Goal: Transaction & Acquisition: Purchase product/service

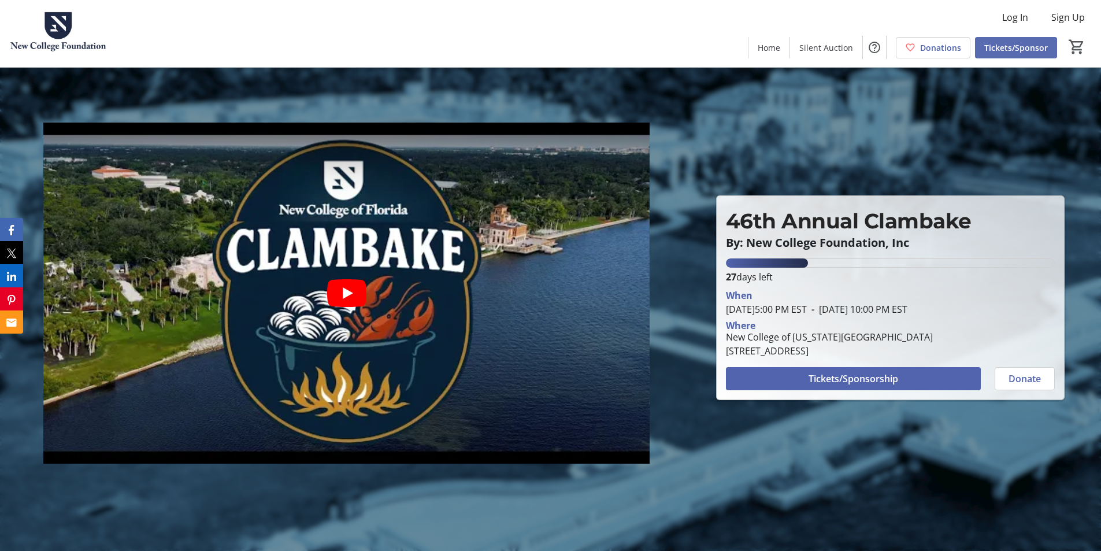
click at [1028, 47] on span "Tickets/Sponsor" at bounding box center [1016, 48] width 64 height 12
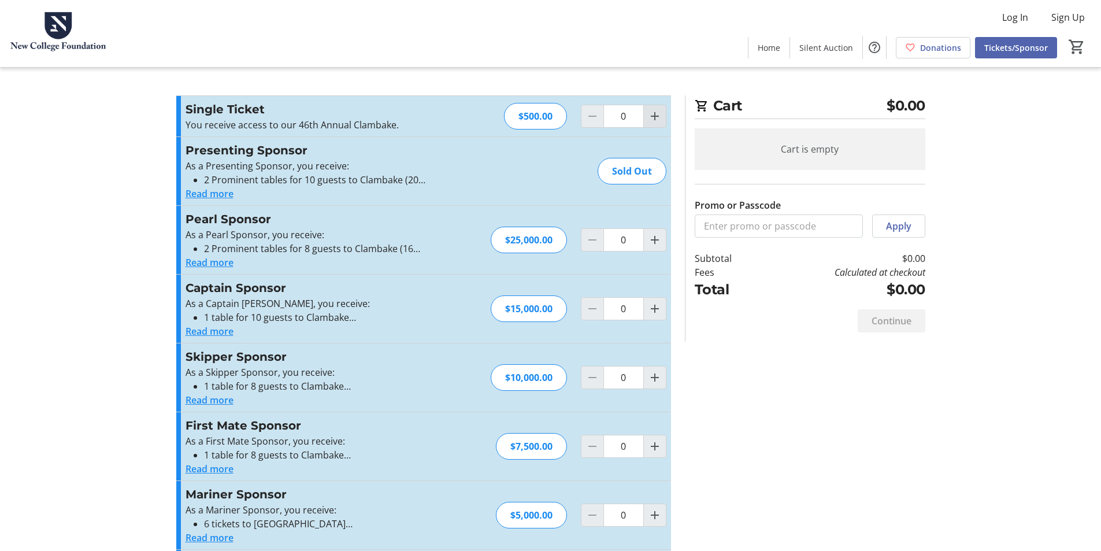
drag, startPoint x: 661, startPoint y: 118, endPoint x: 669, endPoint y: 117, distance: 8.2
click at [662, 118] on button "Increment by one" at bounding box center [655, 116] width 22 height 22
type input "1"
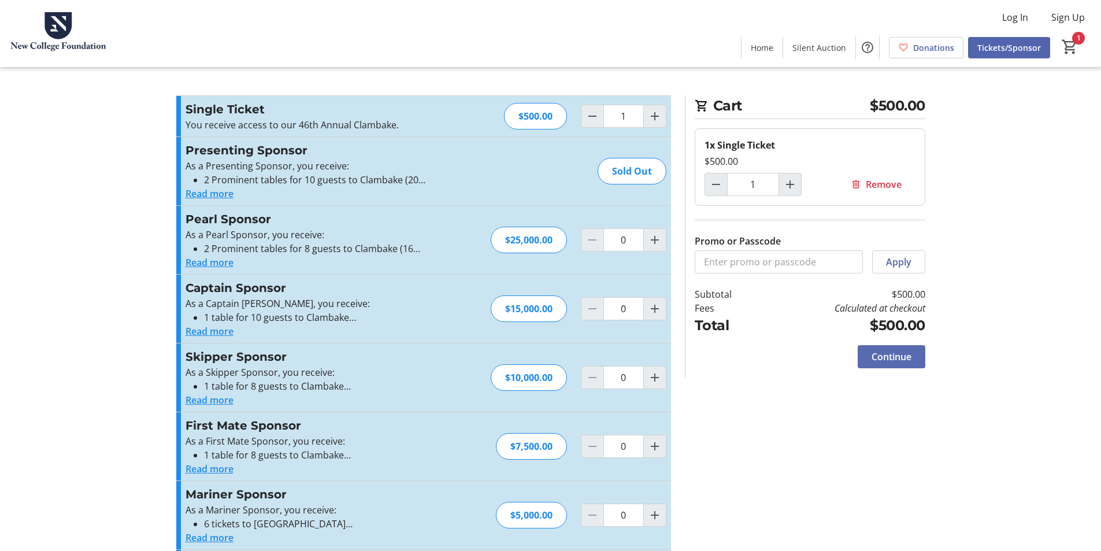
click at [907, 355] on span "Continue" at bounding box center [892, 357] width 40 height 14
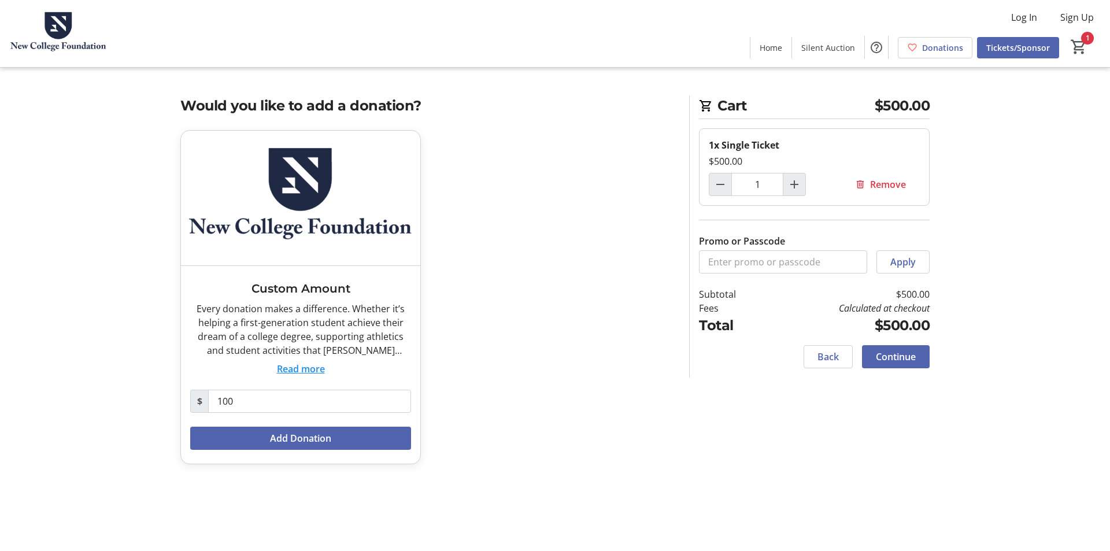
click at [911, 361] on span "Continue" at bounding box center [896, 357] width 40 height 14
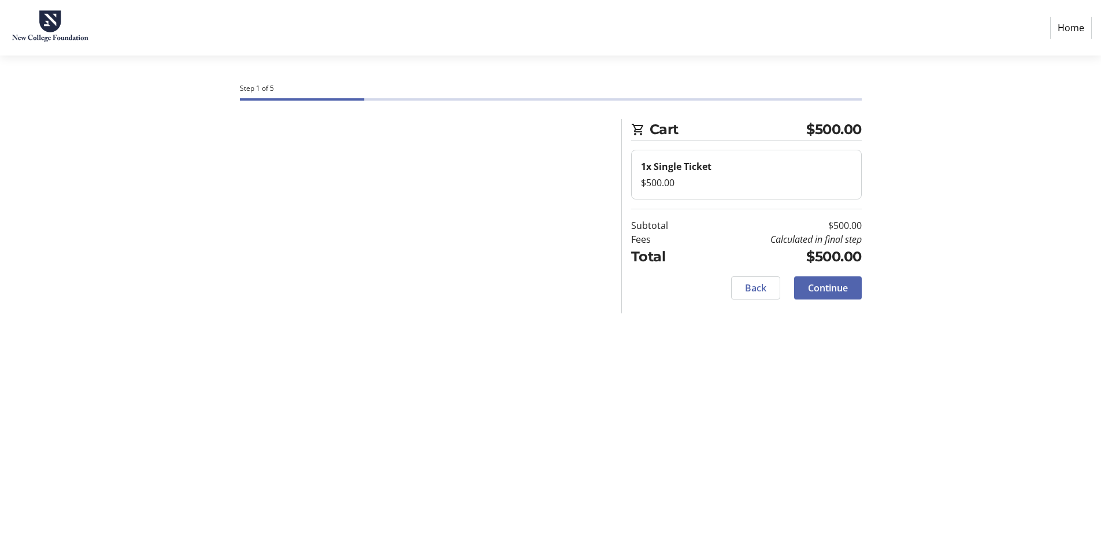
select select "US"
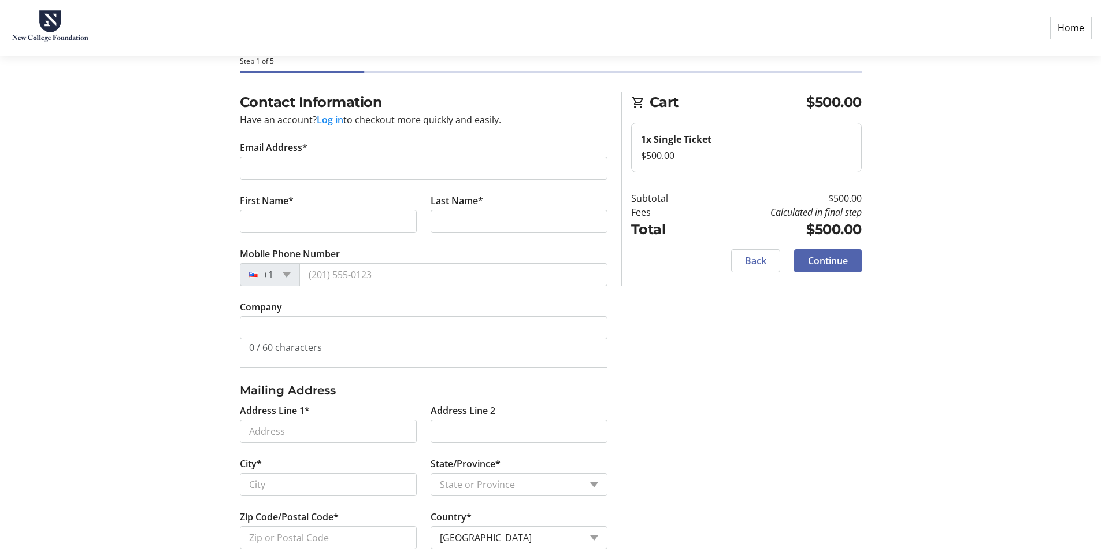
scroll to position [53, 0]
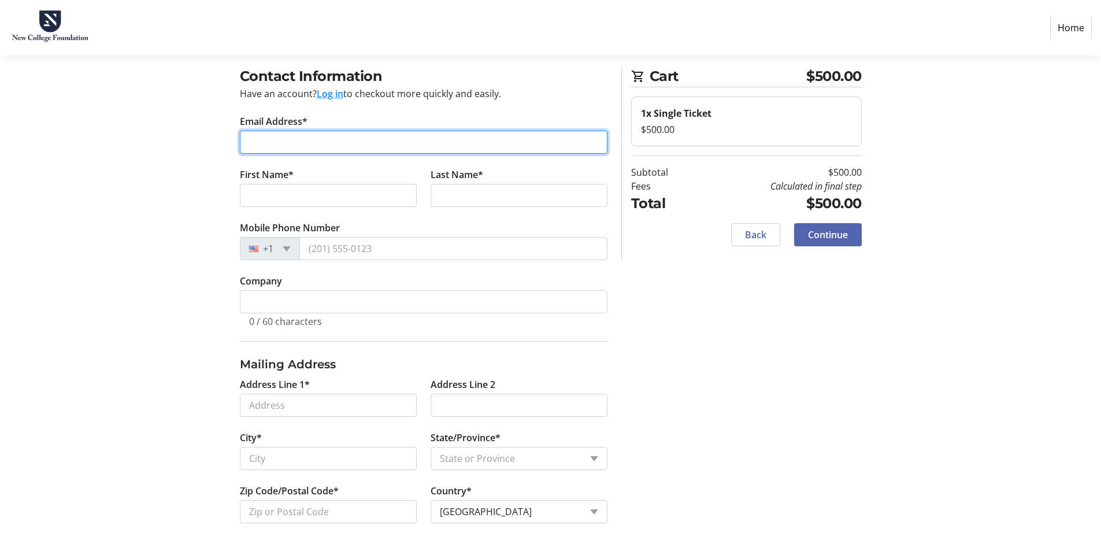
click at [406, 139] on input "Email Address*" at bounding box center [424, 142] width 368 height 23
type input "[EMAIL_ADDRESS][DOMAIN_NAME]"
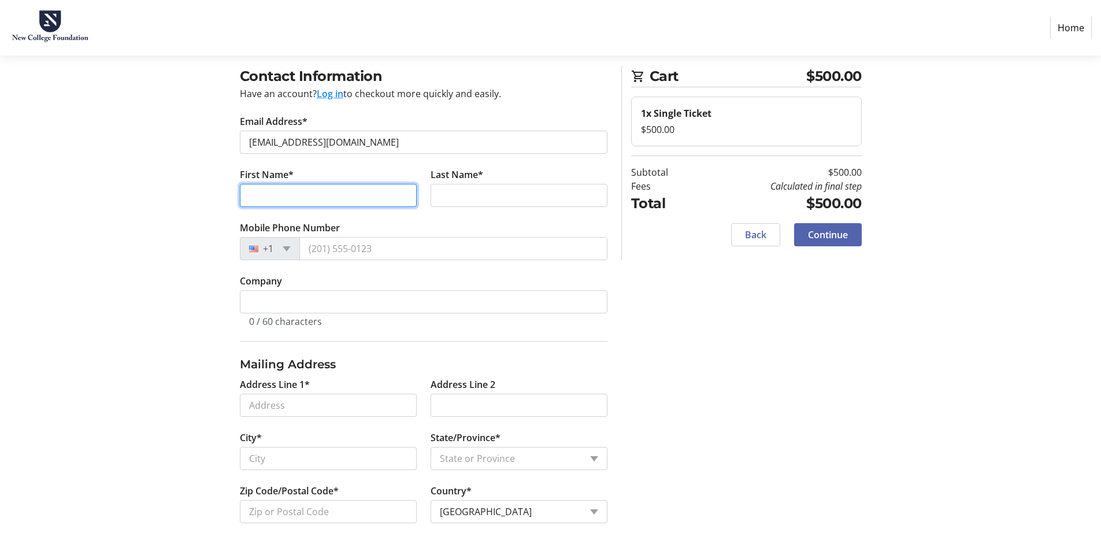
click at [364, 194] on input "First Name*" at bounding box center [328, 195] width 177 height 23
click at [342, 195] on input "First Name*" at bounding box center [328, 195] width 177 height 23
type input "[PERSON_NAME]"
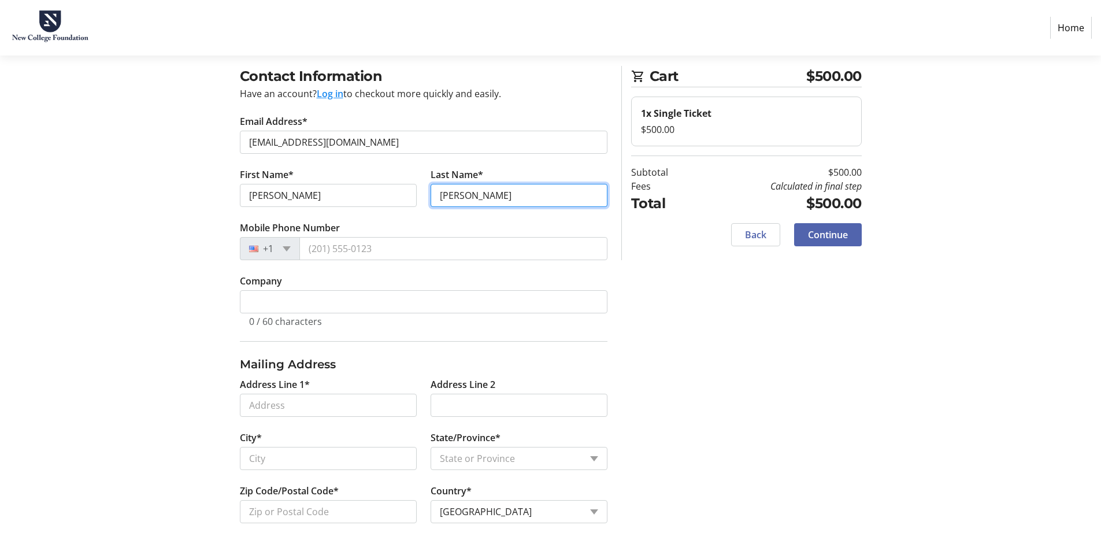
type input "[PERSON_NAME]"
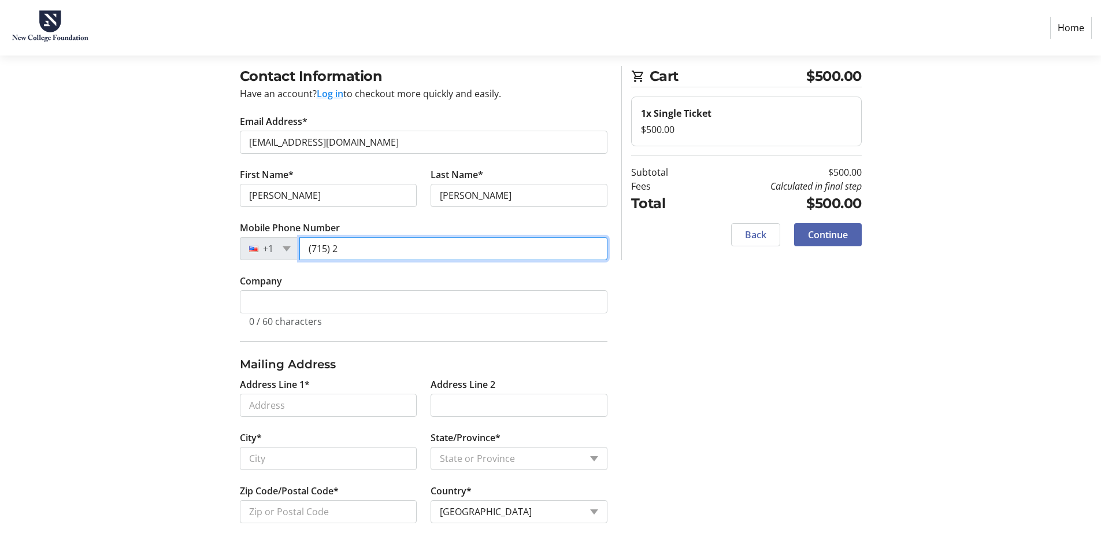
type input "[PHONE_NUMBER]"
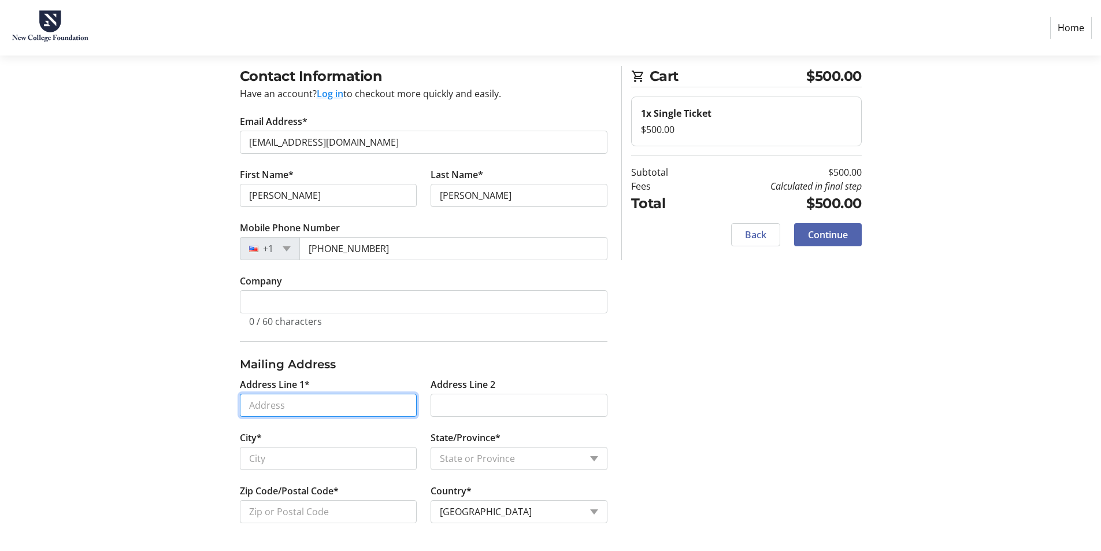
click at [347, 405] on input "Address Line 1*" at bounding box center [328, 405] width 177 height 23
type input "[STREET_ADDRESS]"
type input "Nokomis"
select select "FL"
type input "34275"
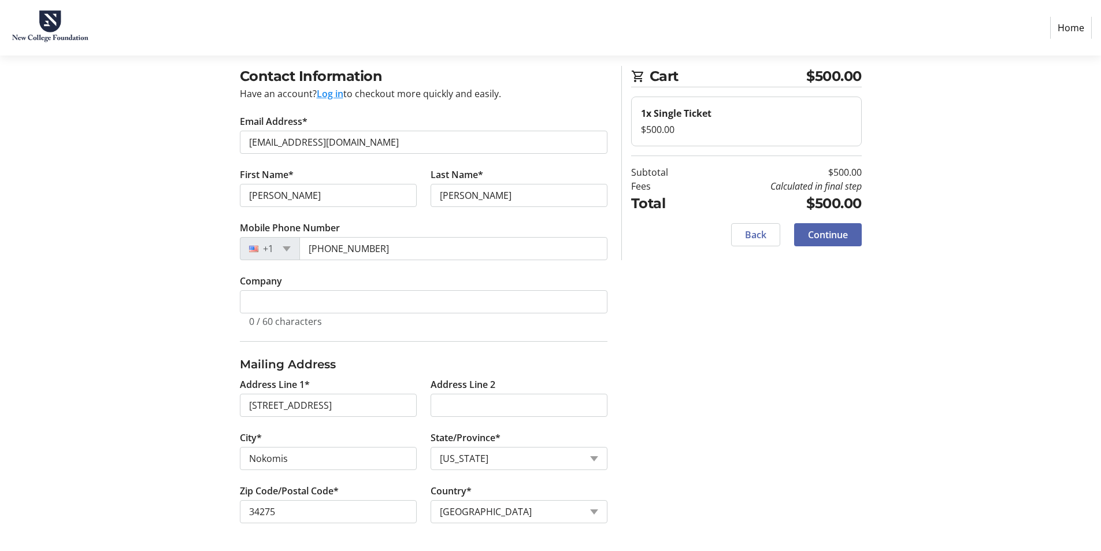
click at [843, 239] on span "Continue" at bounding box center [828, 235] width 40 height 14
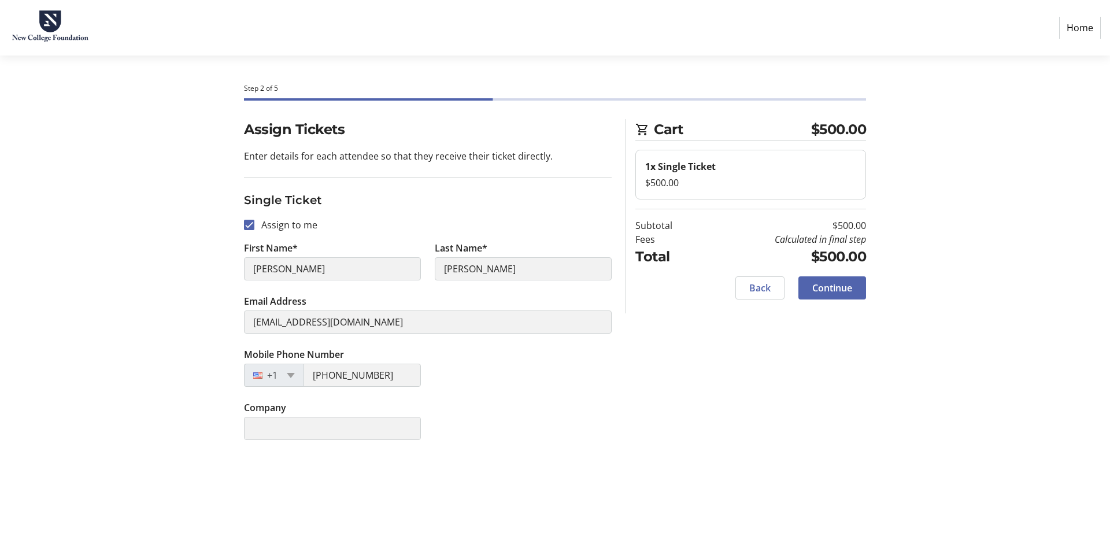
click at [835, 290] on span "Continue" at bounding box center [832, 288] width 40 height 14
